Goal: Navigation & Orientation: Find specific page/section

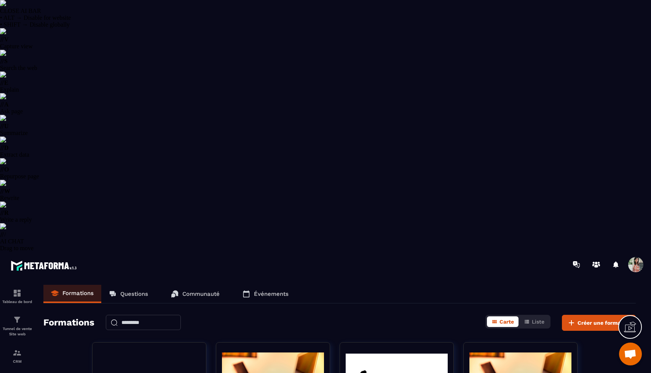
select select "******"
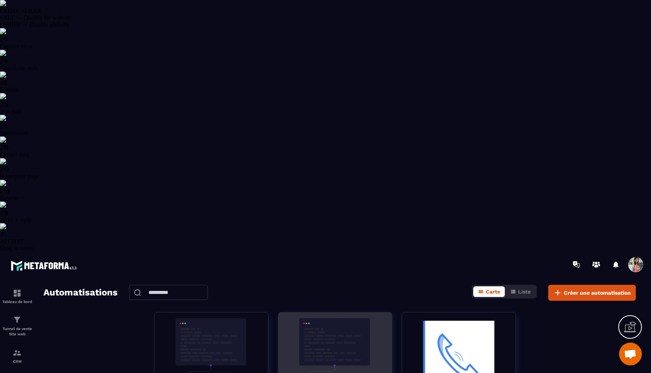
click at [348, 319] on img at bounding box center [335, 357] width 102 height 76
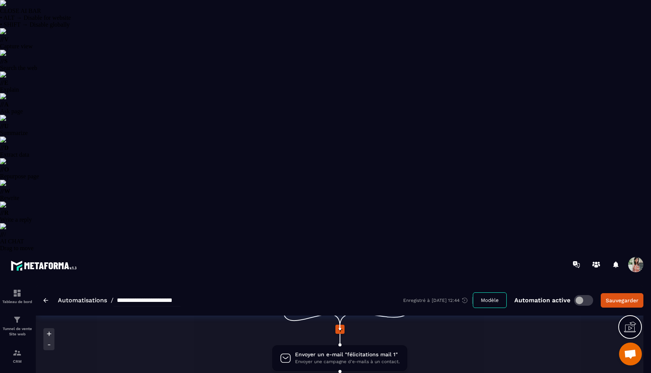
scroll to position [75, 0]
click at [6, 360] on p "CRM" at bounding box center [17, 362] width 30 height 4
